Goal: Task Accomplishment & Management: Complete application form

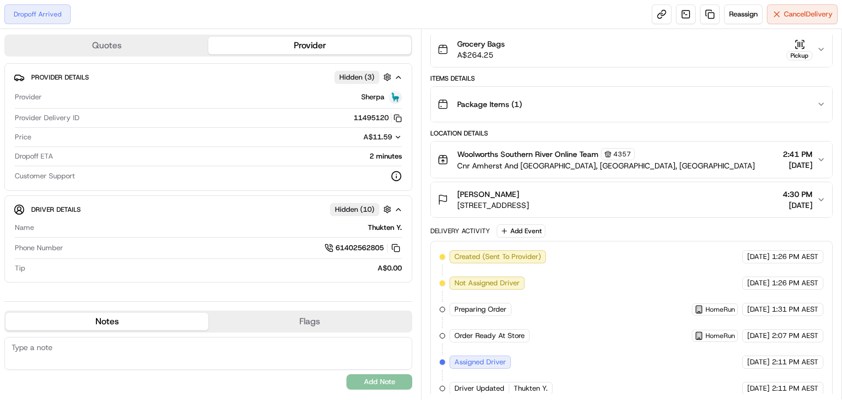
scroll to position [217, 0]
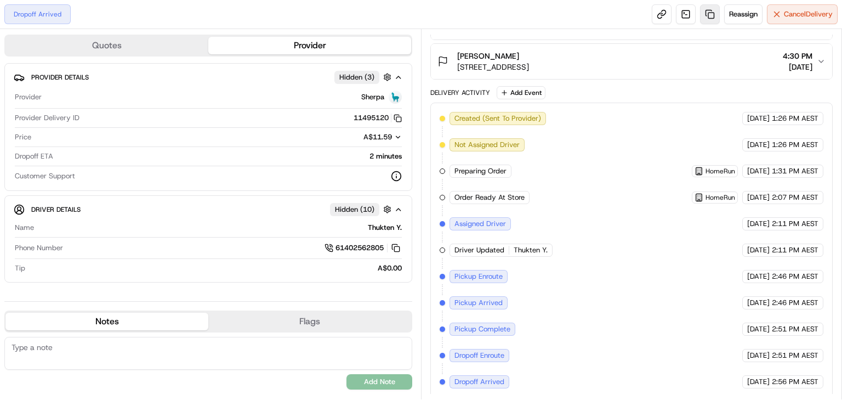
click at [705, 18] on link at bounding box center [710, 14] width 20 height 20
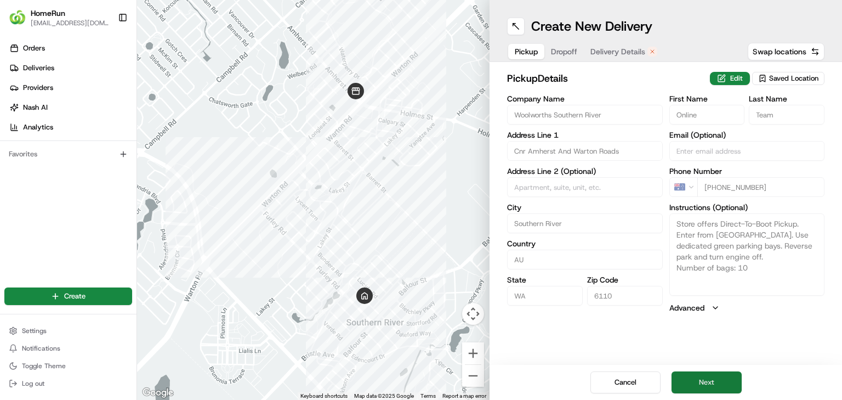
click at [727, 381] on button "Next" at bounding box center [707, 382] width 70 height 22
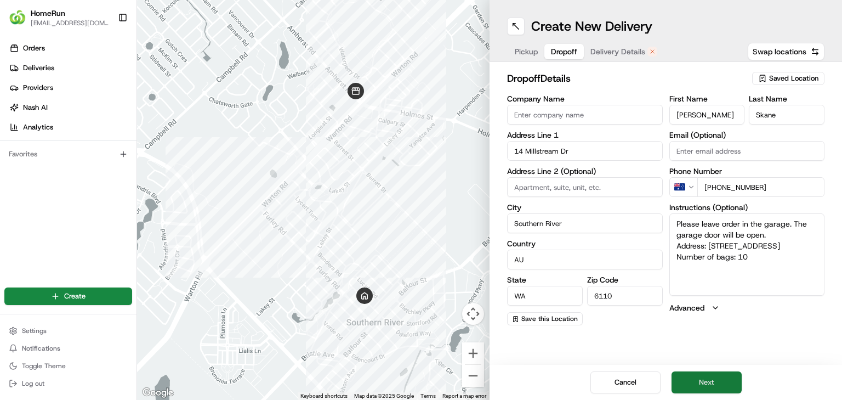
click at [702, 379] on button "Next" at bounding box center [707, 382] width 70 height 22
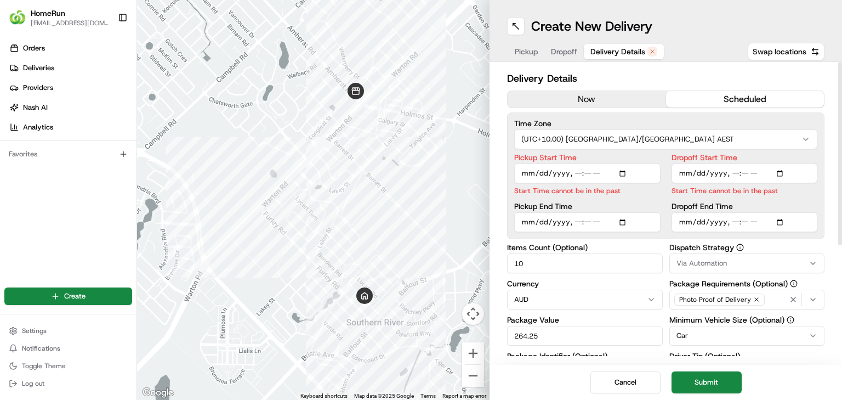
click at [572, 169] on input "Pickup Start Time" at bounding box center [587, 173] width 146 height 20
click at [589, 169] on input "Pickup Start Time" at bounding box center [587, 173] width 146 height 20
type input "[DATE]T14:58"
click at [732, 171] on input "Dropoff Start Time" at bounding box center [745, 173] width 146 height 20
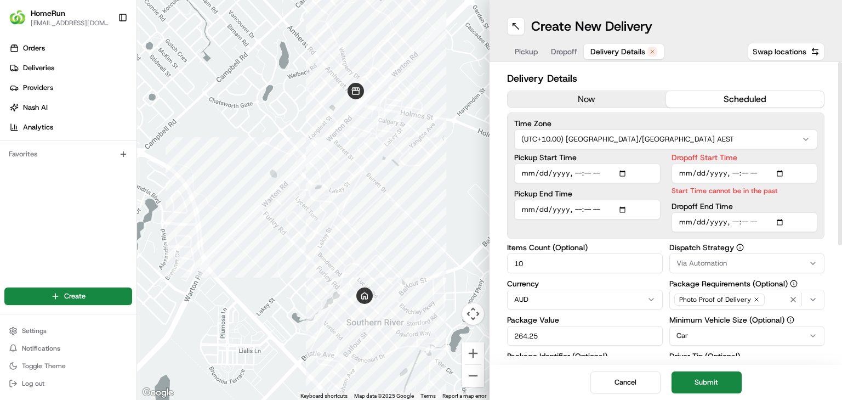
click at [743, 170] on input "Dropoff Start Time" at bounding box center [745, 173] width 146 height 20
type input "[DATE]T14:59"
click at [768, 204] on div "Dropoff End Time" at bounding box center [745, 217] width 146 height 30
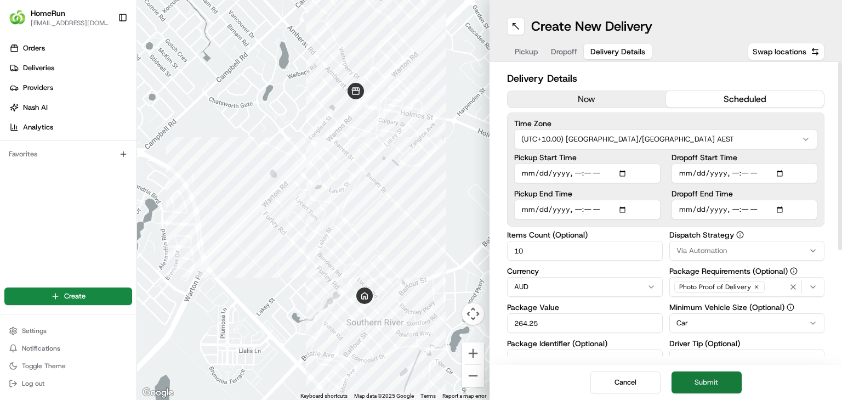
click at [704, 386] on button "Submit" at bounding box center [707, 382] width 70 height 22
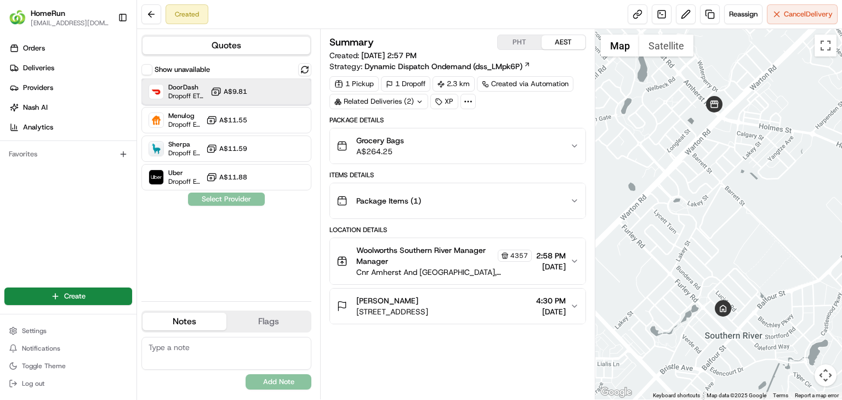
click at [266, 92] on div "DoorDash Dropoff ETA 59 minutes A$9.81" at bounding box center [226, 91] width 170 height 26
click at [242, 200] on button "Assign Provider" at bounding box center [226, 198] width 78 height 13
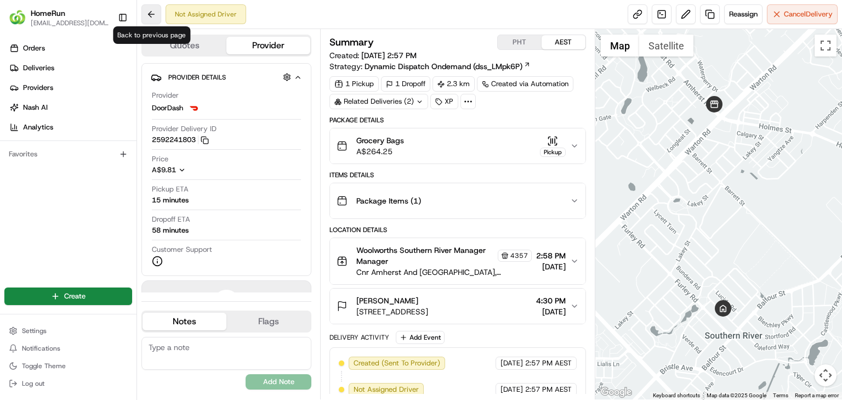
click at [156, 15] on button at bounding box center [151, 14] width 20 height 20
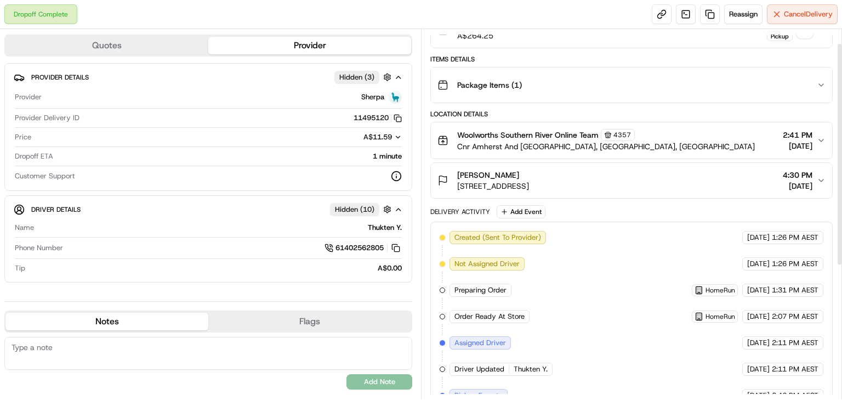
scroll to position [24, 0]
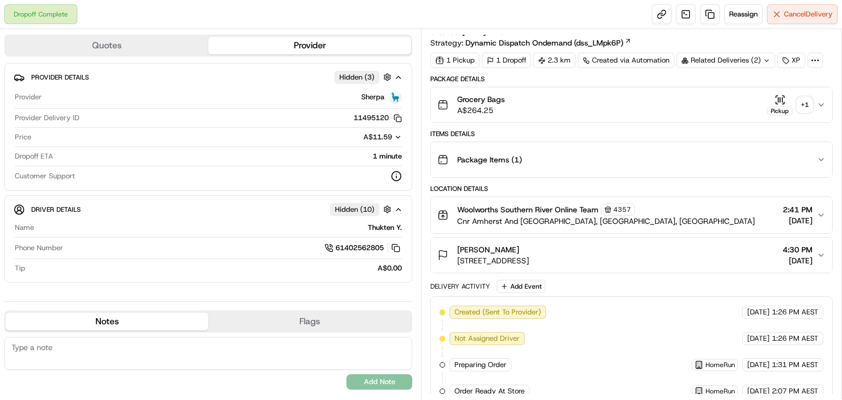
click at [804, 103] on div "+ 1" at bounding box center [804, 104] width 15 height 15
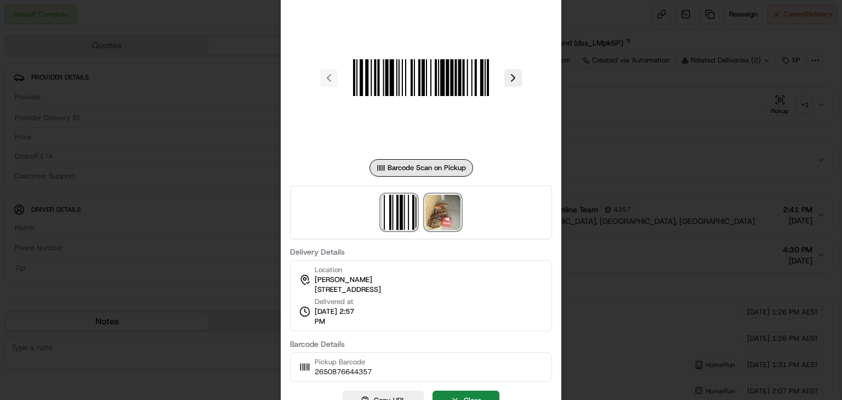
click at [446, 224] on img at bounding box center [442, 212] width 35 height 35
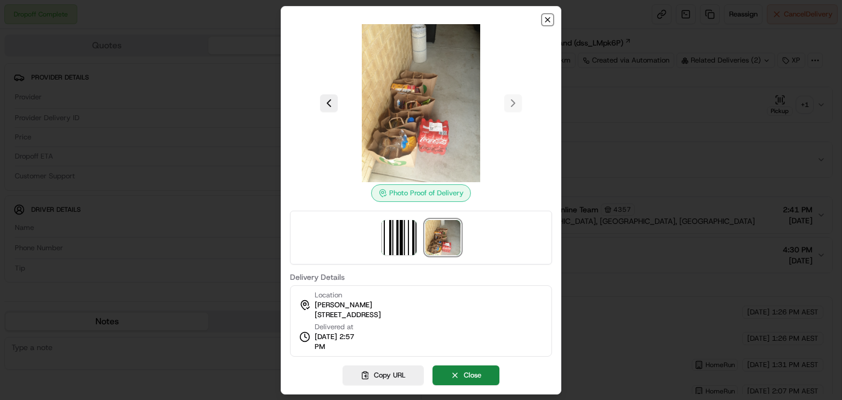
click at [548, 20] on icon "button" at bounding box center [547, 20] width 4 height 4
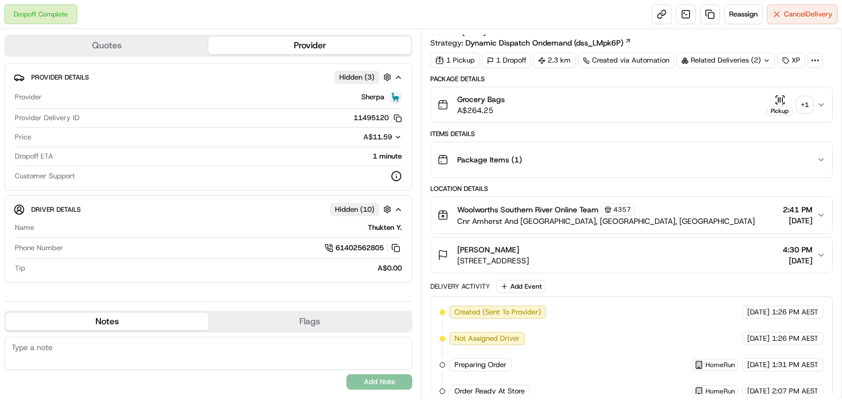
click at [807, 109] on div "+ 1" at bounding box center [804, 104] width 15 height 15
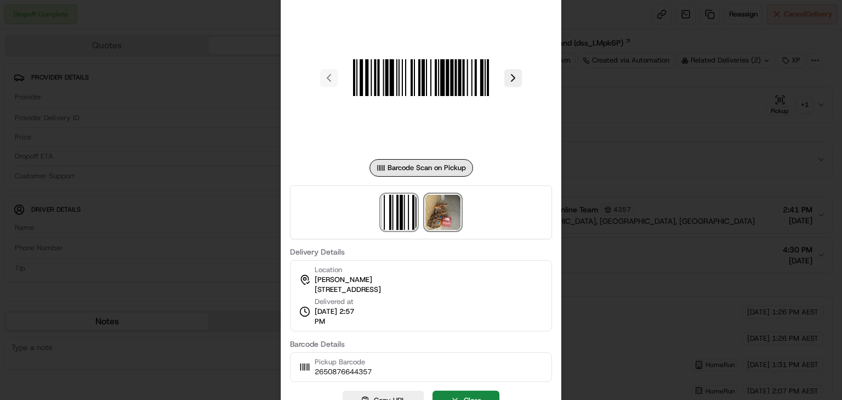
click at [445, 213] on img at bounding box center [442, 212] width 35 height 35
